Goal: Task Accomplishment & Management: Manage account settings

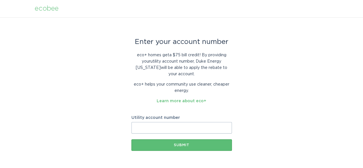
click at [184, 122] on input "Utility account number" at bounding box center [181, 127] width 100 height 11
click at [170, 99] on link "Learn more about eco+" at bounding box center [182, 101] width 50 height 4
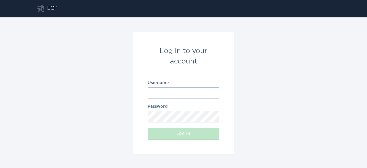
click at [170, 95] on input "Username" at bounding box center [184, 92] width 72 height 11
type input "[EMAIL_ADDRESS][DOMAIN_NAME]"
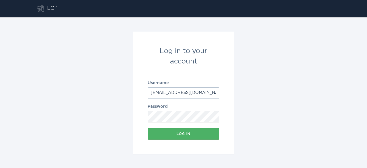
click at [189, 134] on div "Log in" at bounding box center [184, 133] width 66 height 3
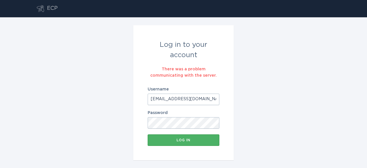
click at [182, 140] on div "Log in" at bounding box center [184, 139] width 66 height 3
click at [124, 118] on div "Log in to your account There was a problem communicating with the server. Usern…" at bounding box center [183, 92] width 367 height 151
click at [166, 143] on button "Log in" at bounding box center [184, 139] width 72 height 11
click at [166, 137] on button "Log in" at bounding box center [184, 139] width 72 height 11
